Goal: Information Seeking & Learning: Learn about a topic

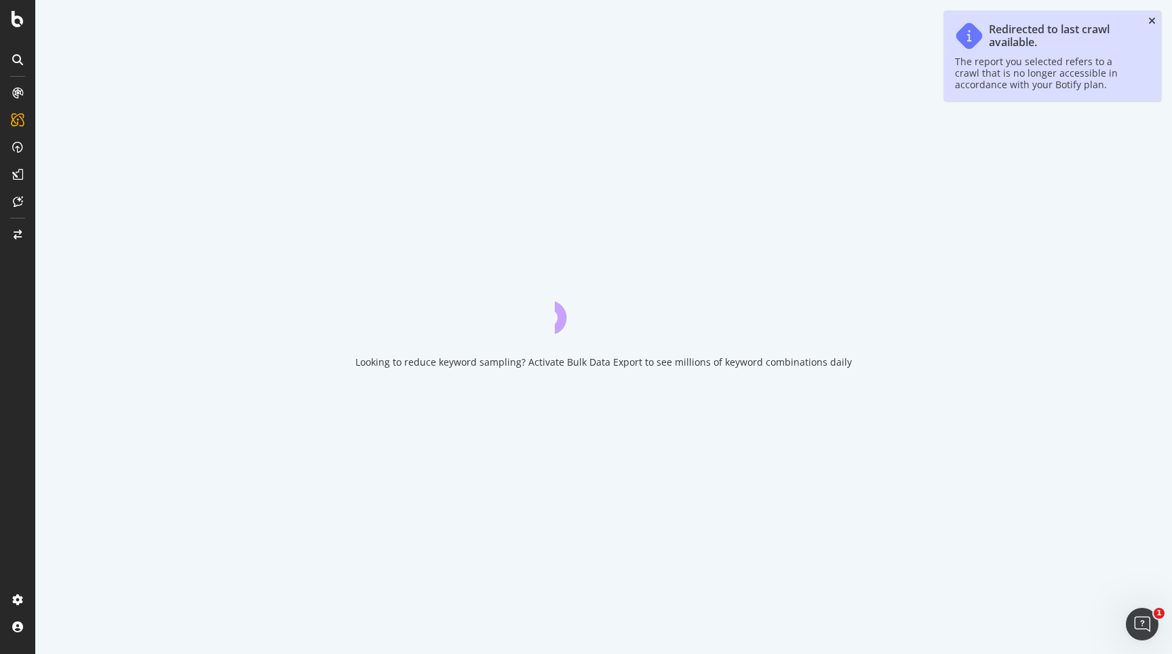
click at [1152, 20] on icon "close toast" at bounding box center [1151, 20] width 7 height 9
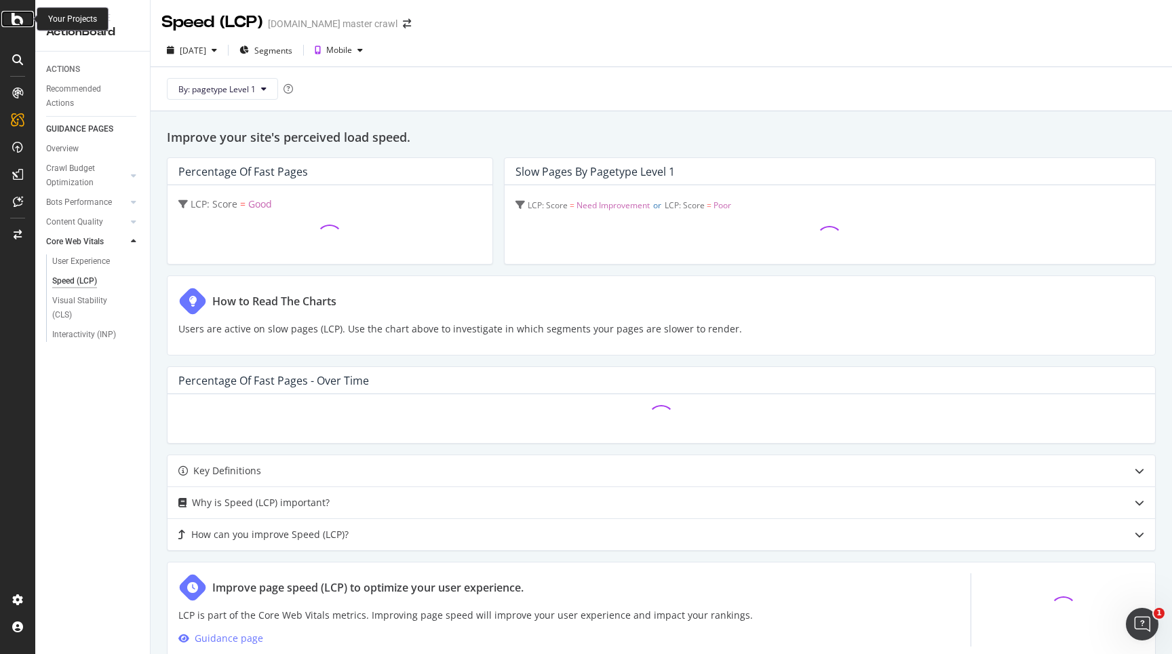
click at [12, 26] on icon at bounding box center [18, 19] width 12 height 16
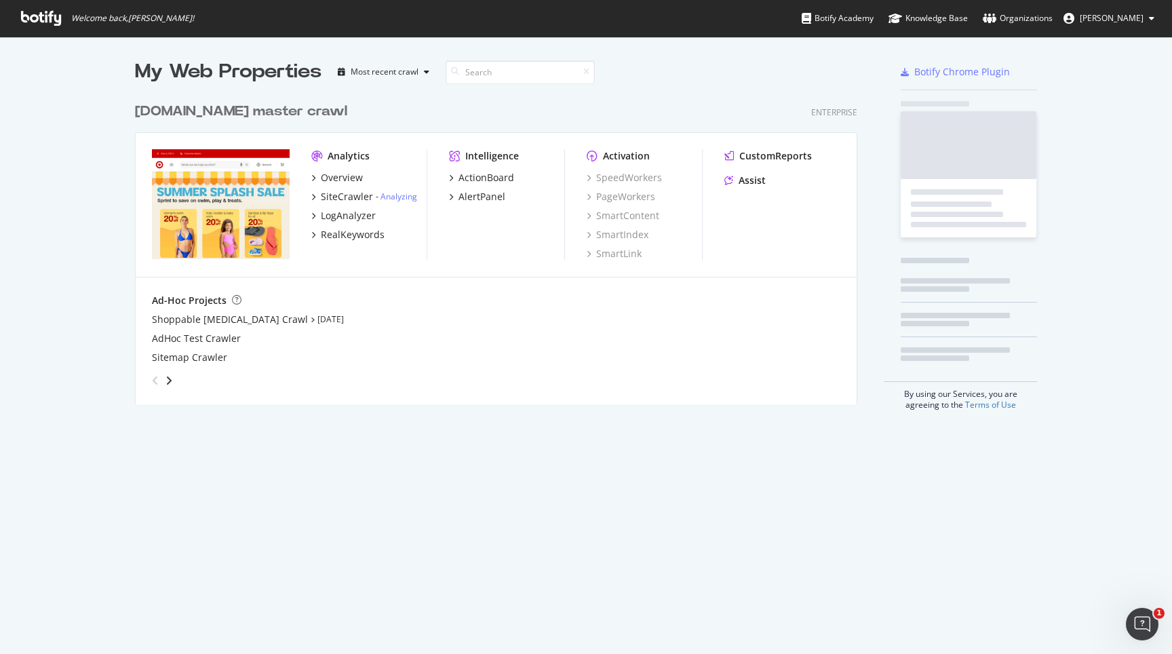
scroll to position [654, 1172]
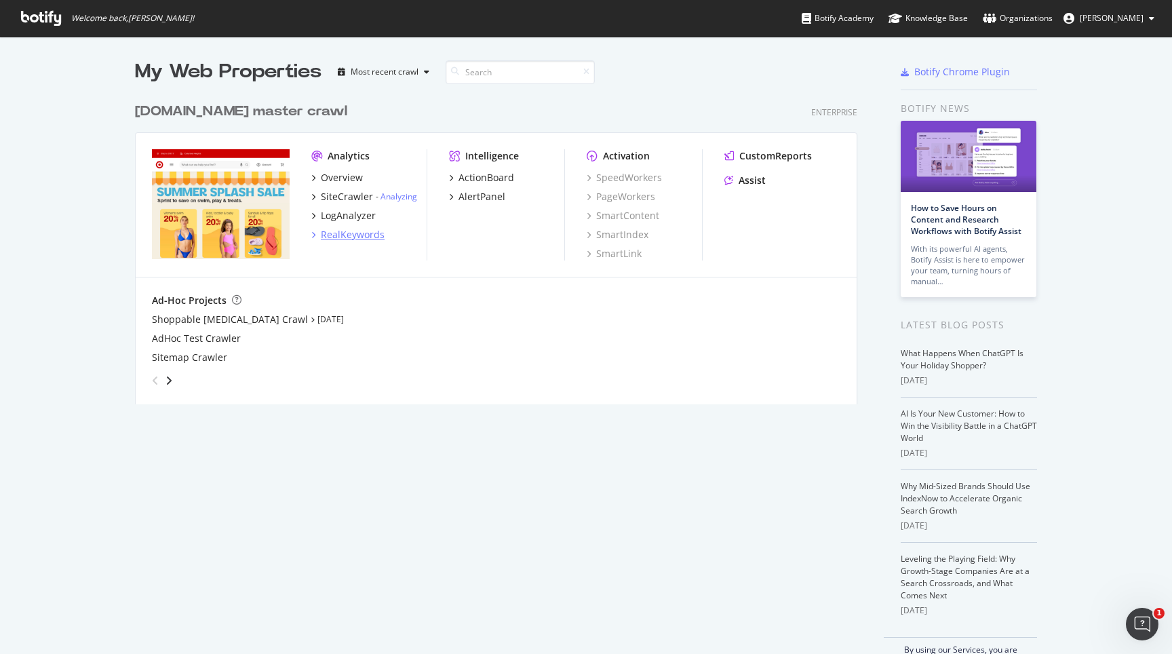
click at [355, 233] on div "RealKeywords" at bounding box center [353, 235] width 64 height 14
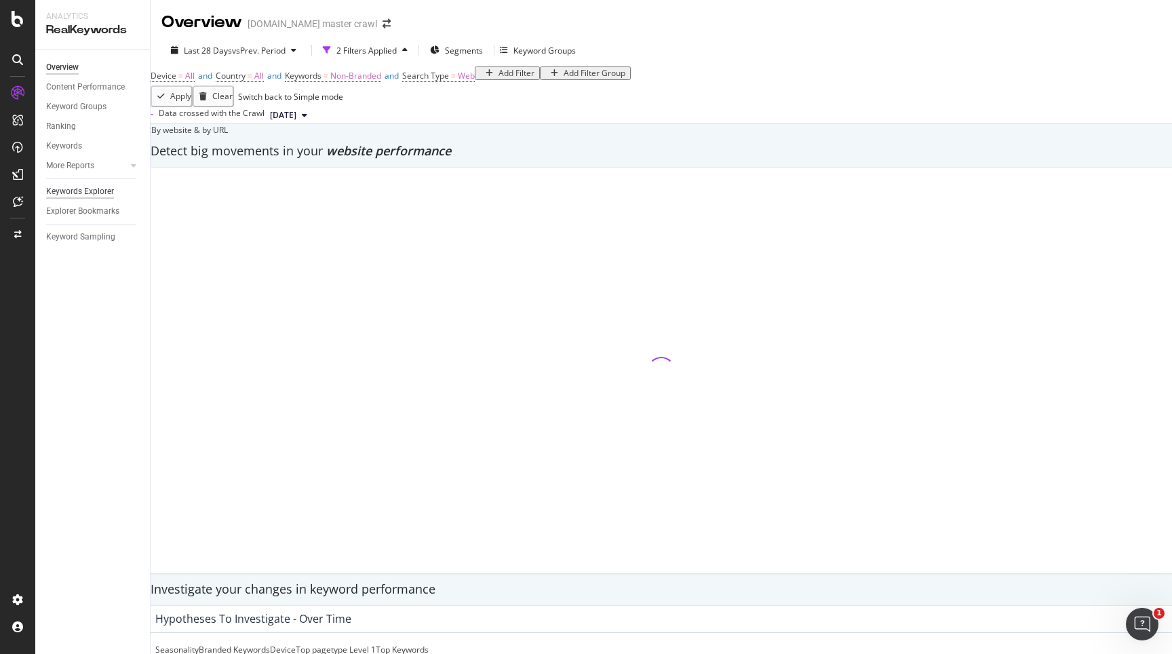
click at [92, 192] on div "Keywords Explorer" at bounding box center [80, 191] width 68 height 14
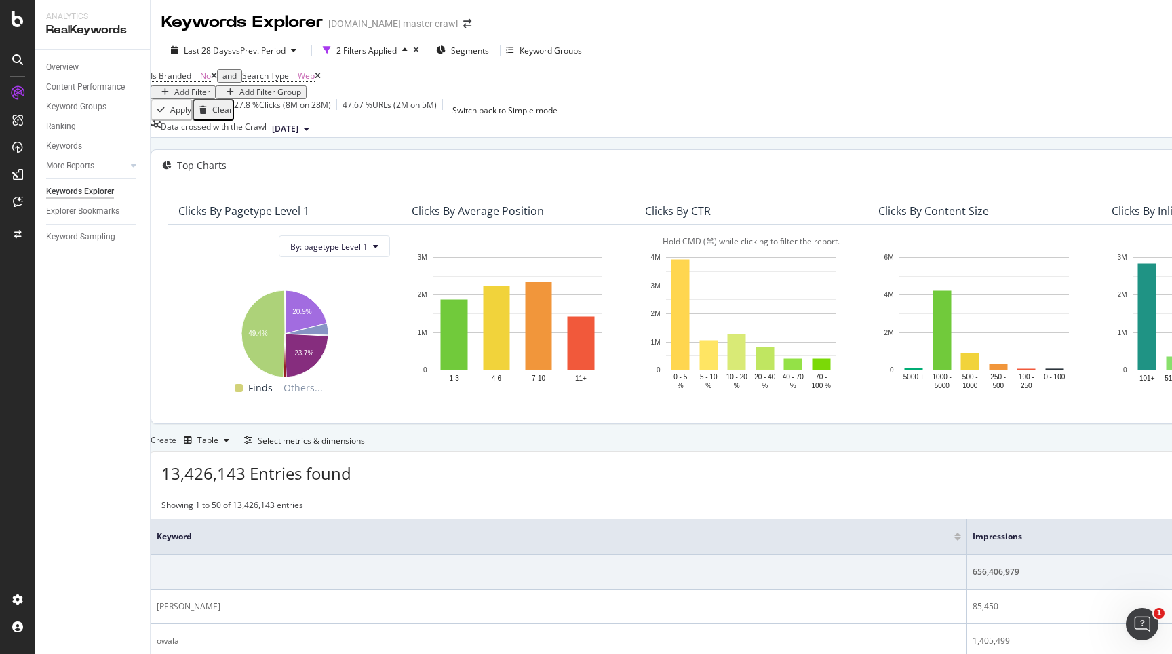
scroll to position [257, 0]
click at [252, 436] on icon "button" at bounding box center [248, 440] width 8 height 8
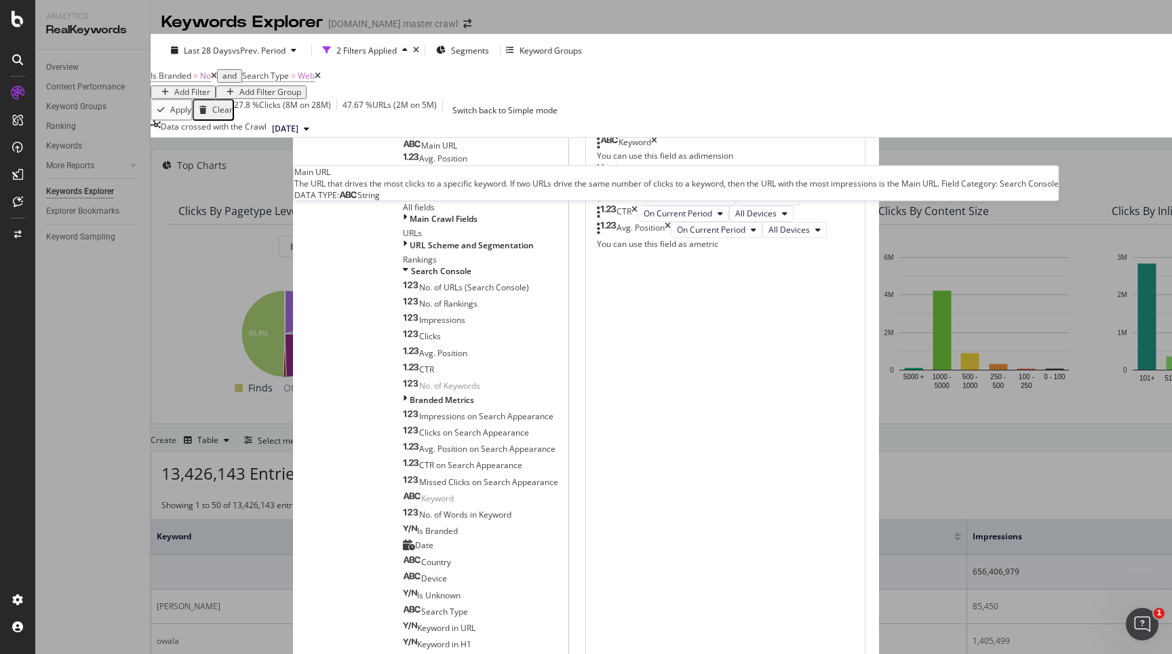
click at [421, 151] on span "Main URL" at bounding box center [439, 146] width 36 height 12
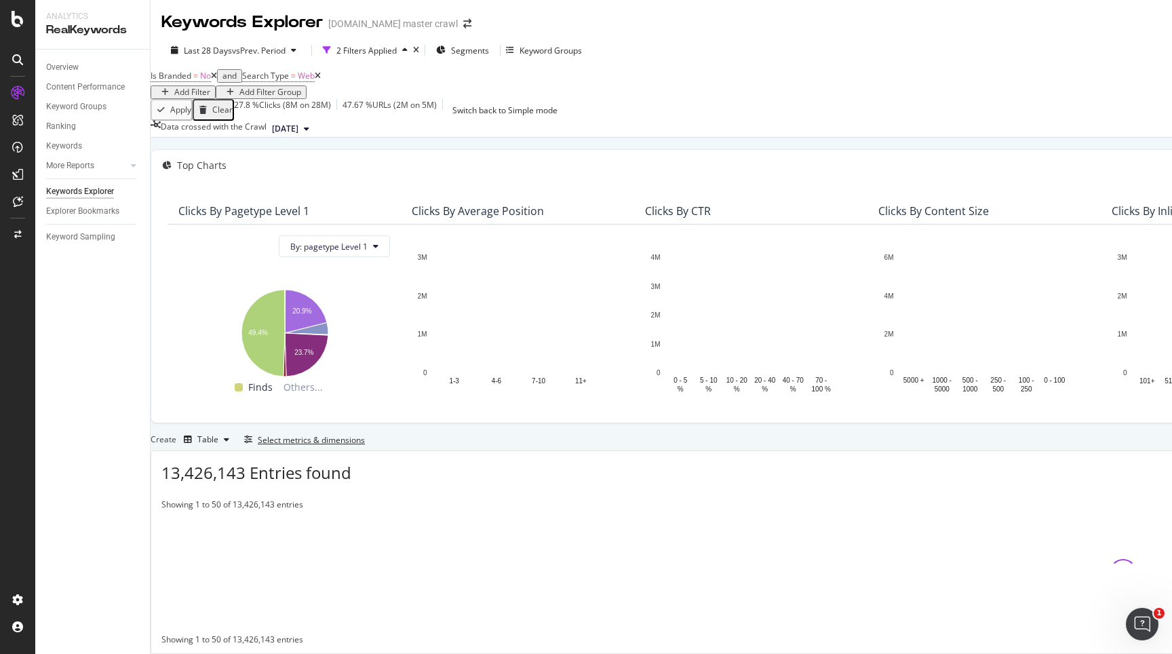
scroll to position [116, 0]
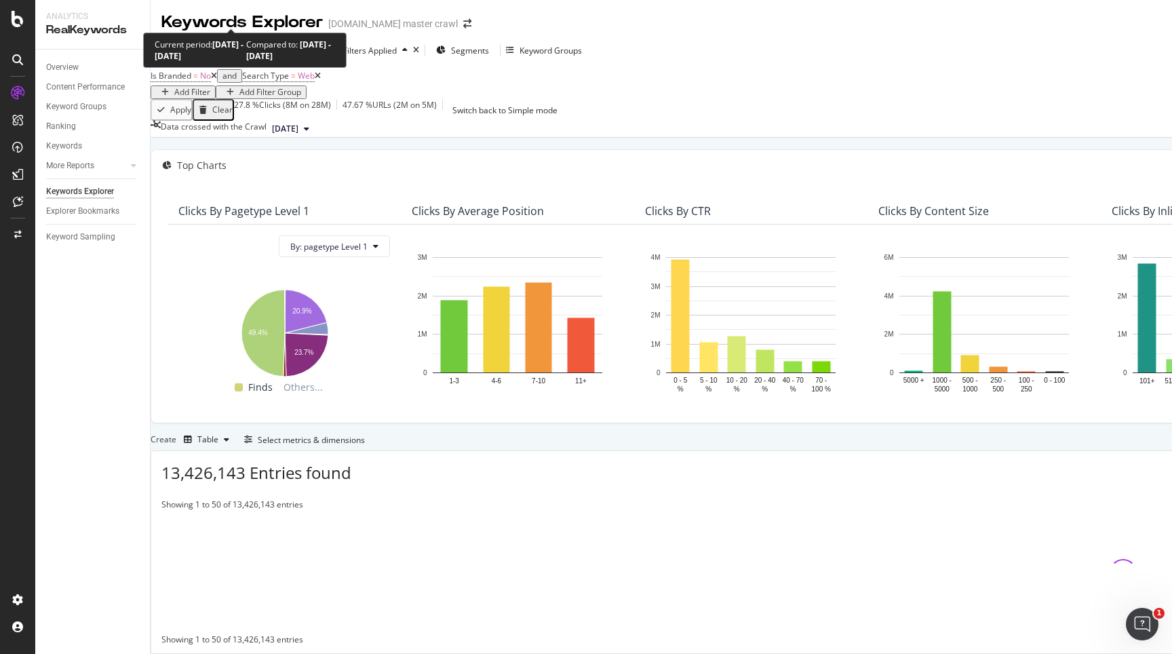
click at [272, 45] on span "vs Prev. Period" at bounding box center [259, 51] width 54 height 12
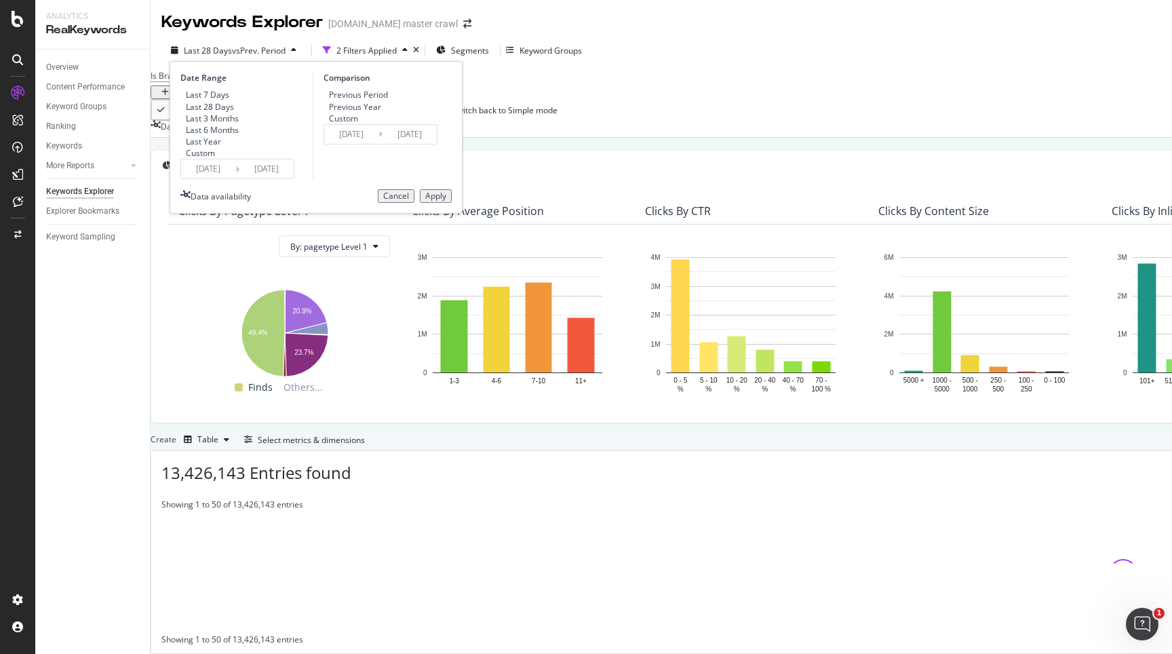
click at [197, 124] on div "Last 6 Months" at bounding box center [212, 130] width 53 height 12
type input "[DATE]"
click at [430, 201] on div "Apply" at bounding box center [435, 195] width 21 height 9
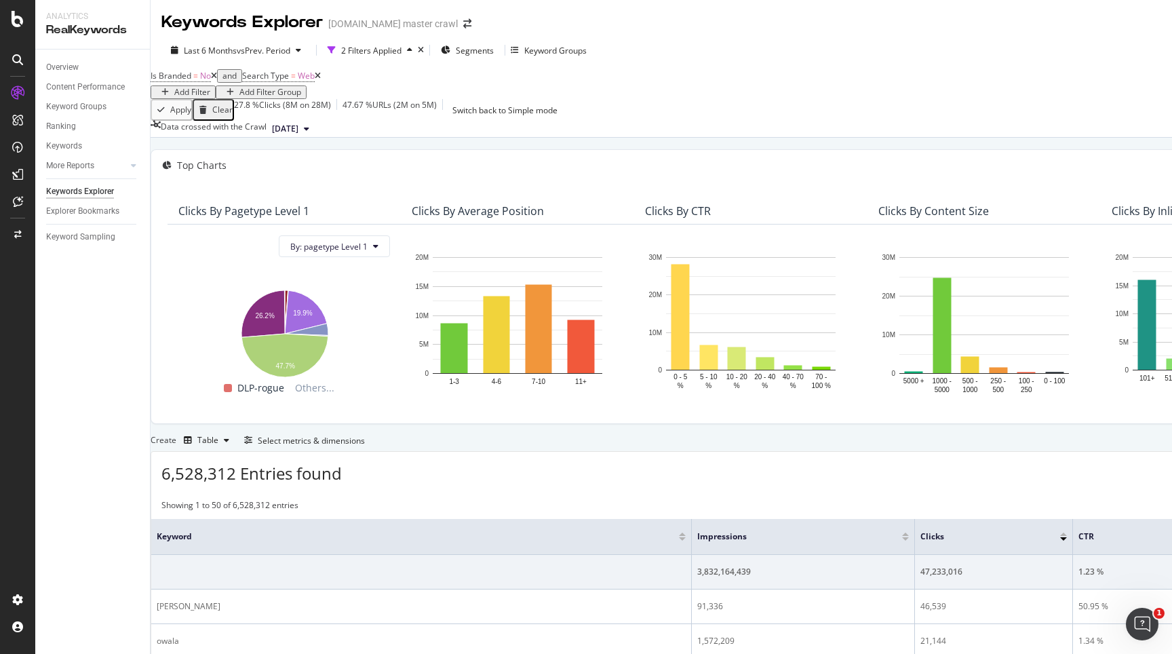
click at [321, 80] on icon at bounding box center [318, 76] width 6 height 8
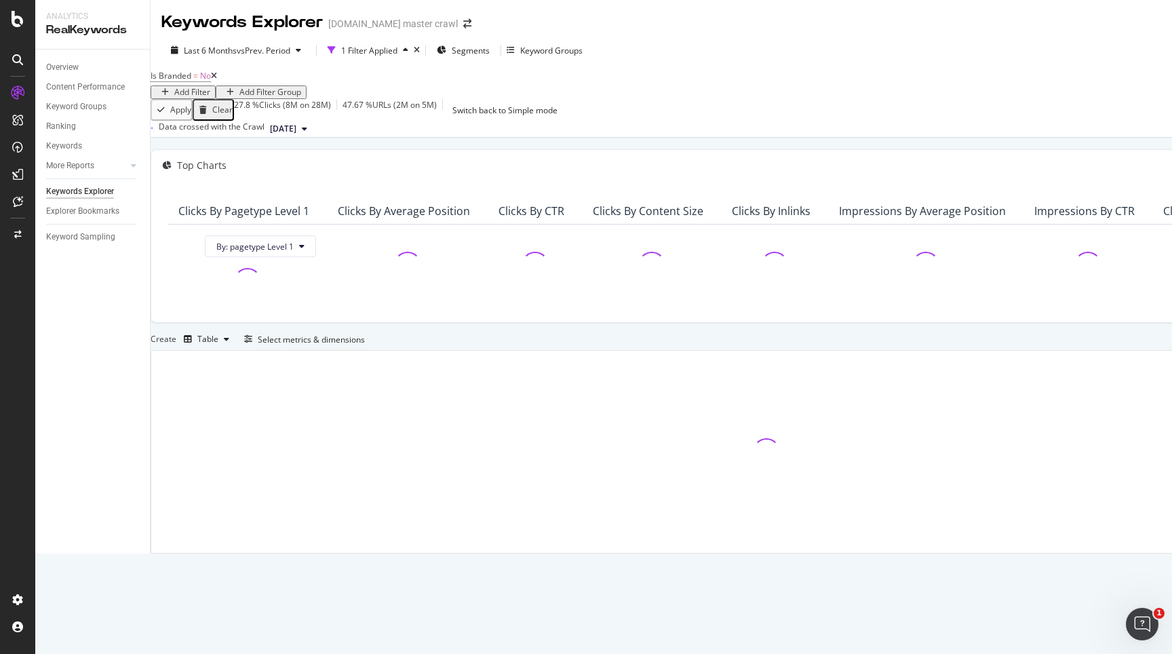
click at [217, 80] on icon at bounding box center [214, 76] width 6 height 8
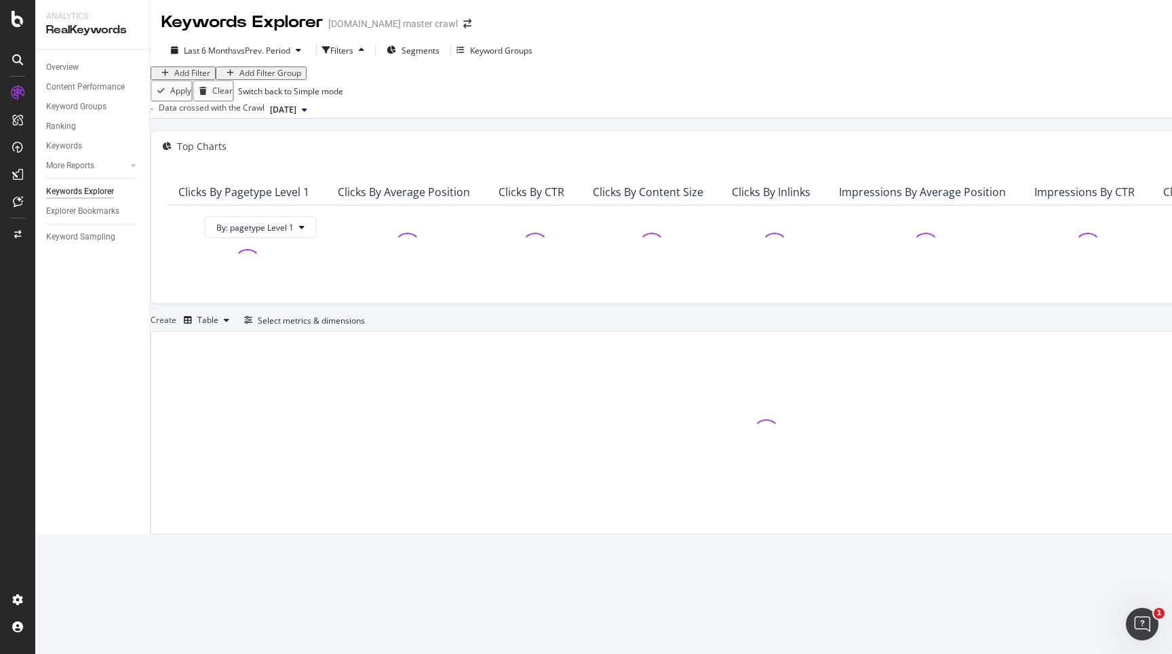
click at [196, 78] on div "Add Filter" at bounding box center [192, 72] width 36 height 9
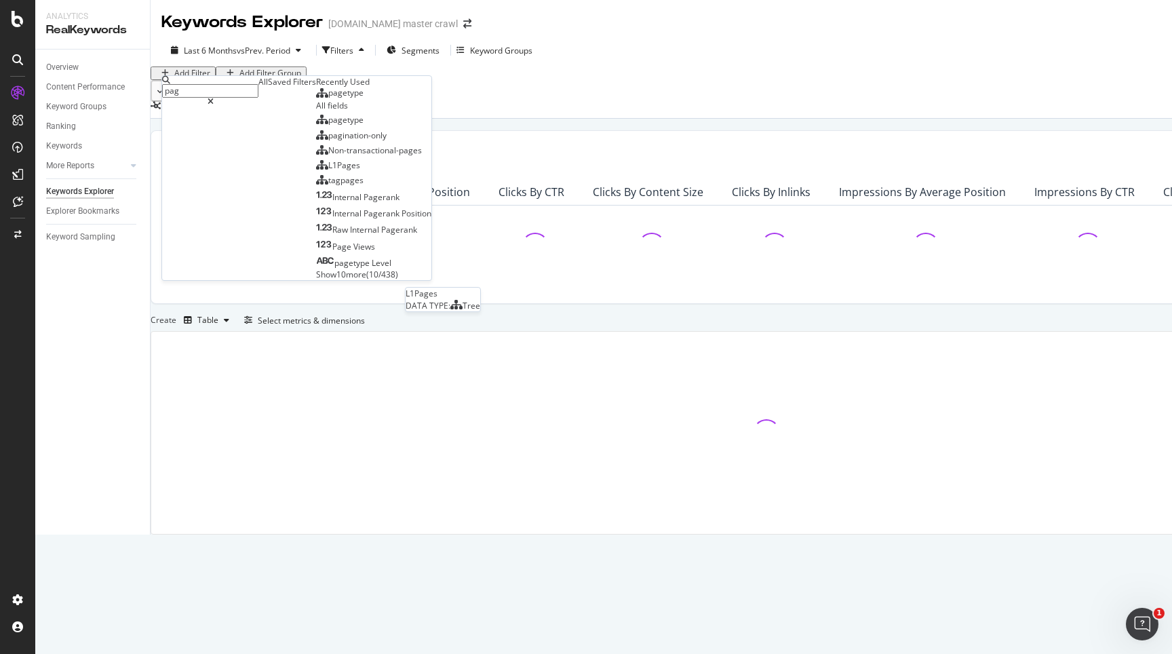
type input "page"
click at [328, 98] on span "pagetype" at bounding box center [345, 93] width 35 height 12
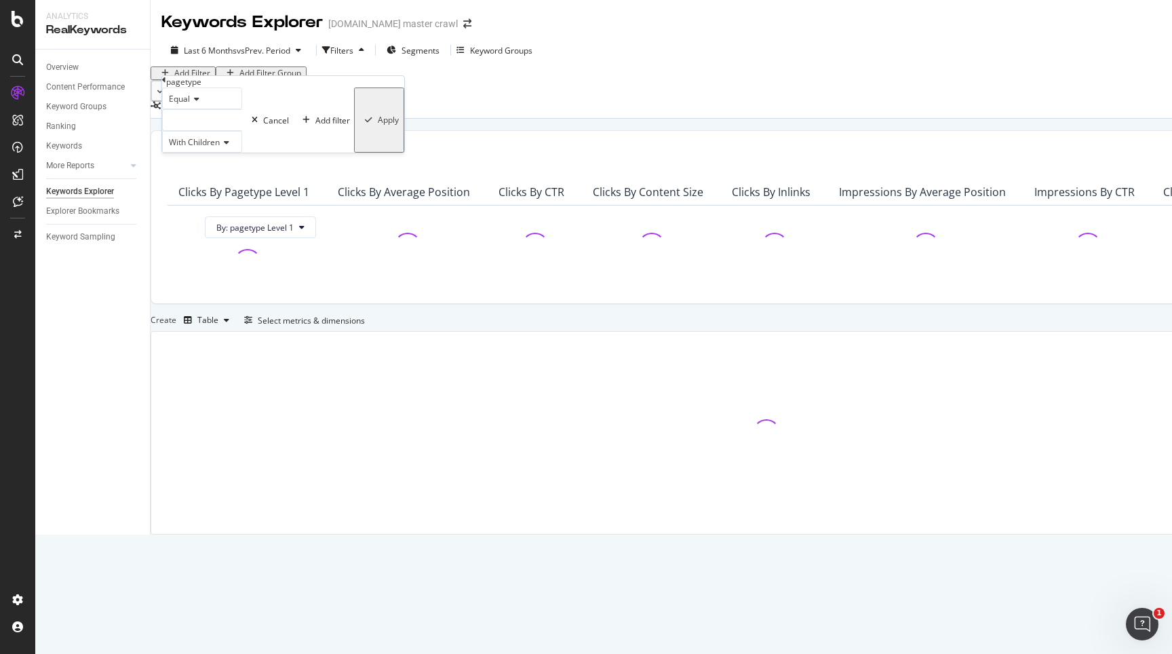
click at [195, 131] on div at bounding box center [202, 120] width 80 height 22
